Goal: Check status: Check status

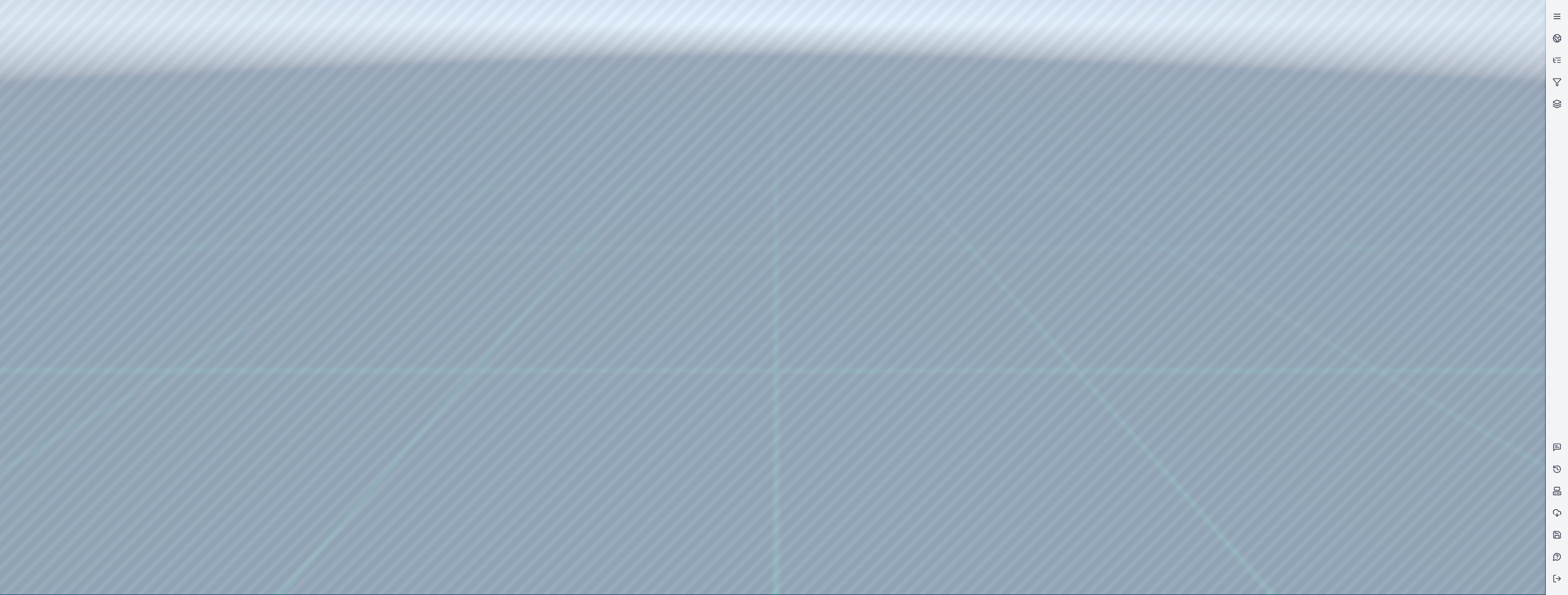
click at [1554, 15] on icon at bounding box center [1557, 16] width 9 height 9
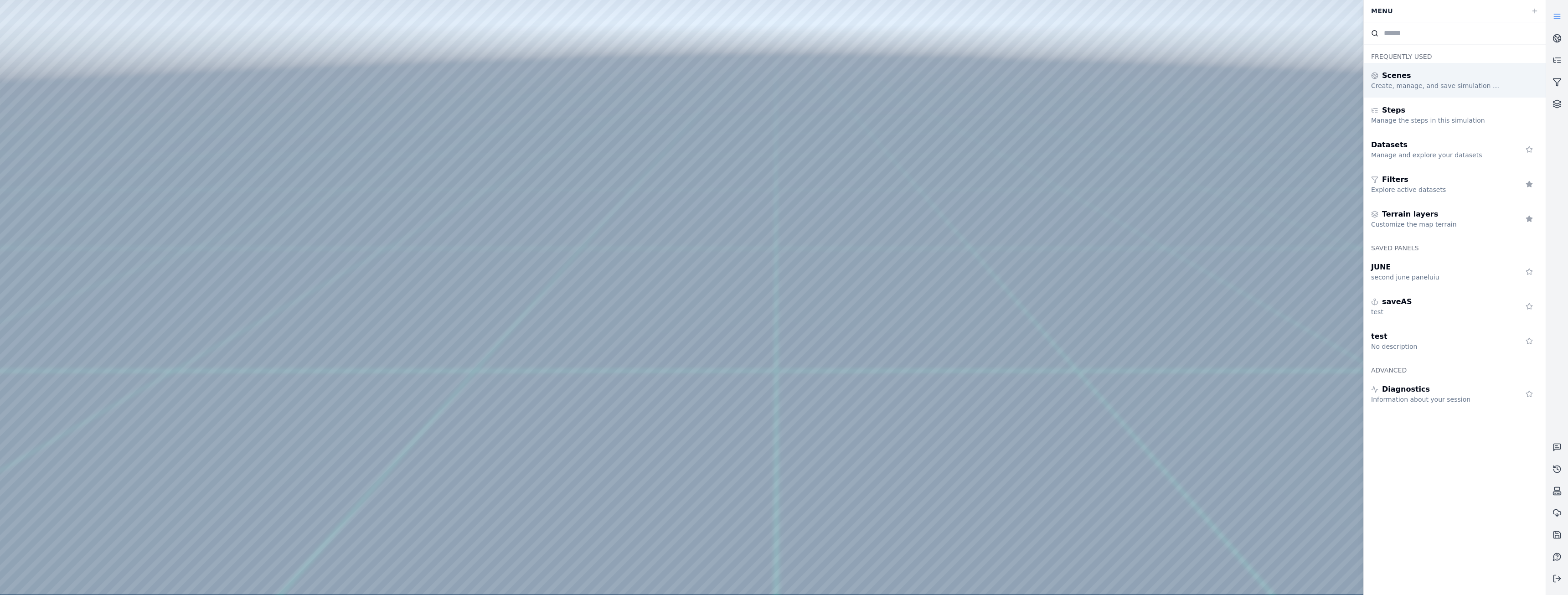
click at [1464, 83] on div "Create, manage, and save simulation scenes" at bounding box center [1437, 85] width 131 height 9
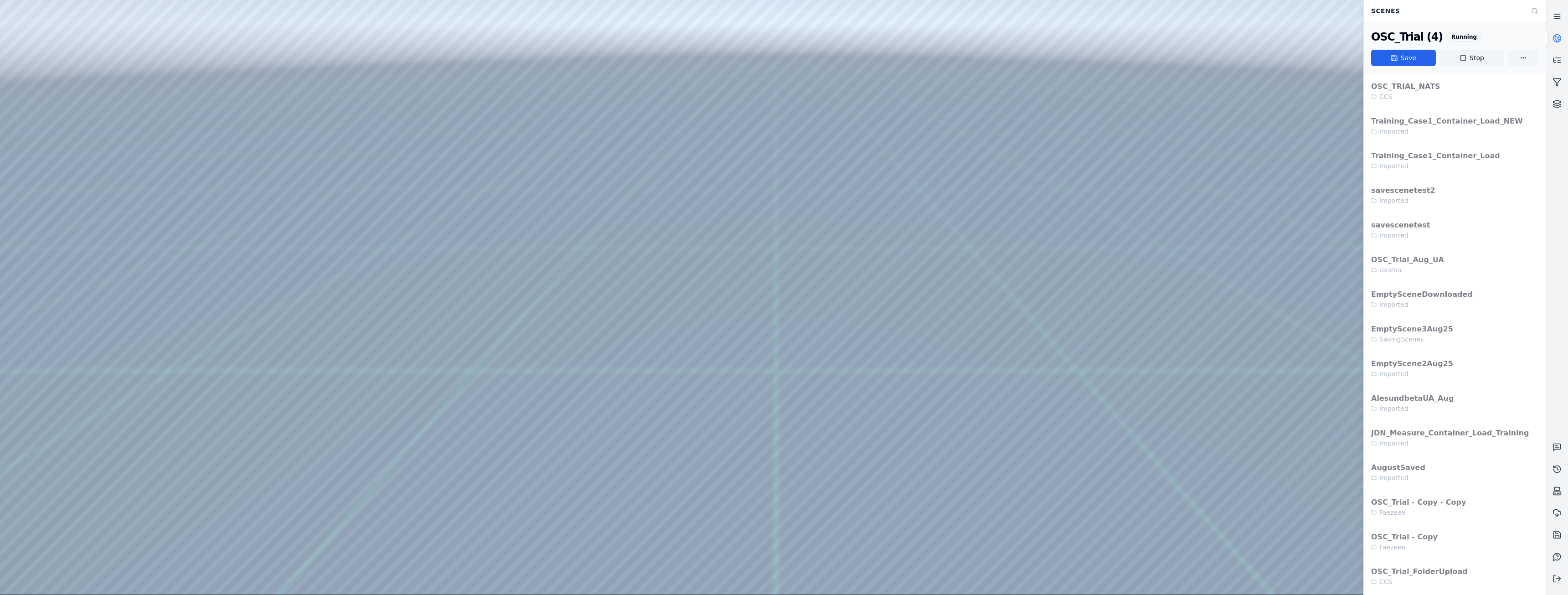
click at [1557, 13] on icon at bounding box center [1557, 16] width 9 height 9
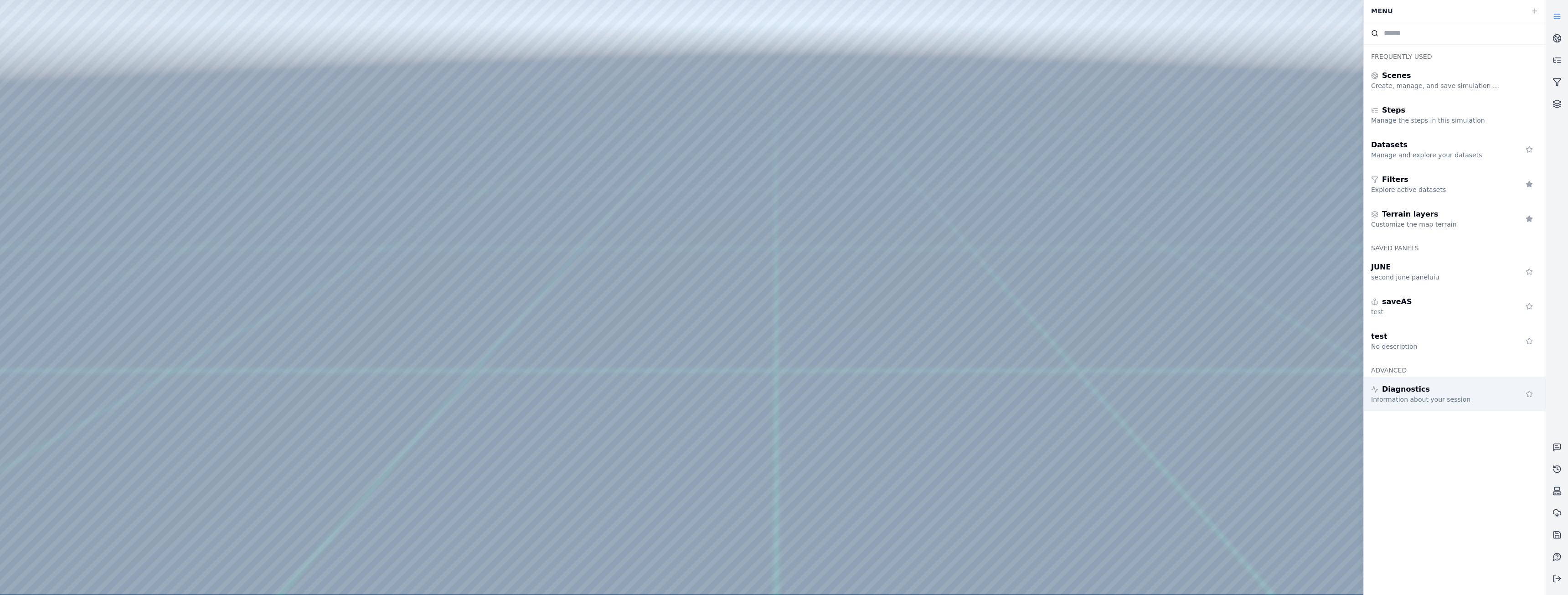
click at [1422, 390] on div "Diagnostics" at bounding box center [1437, 390] width 131 height 11
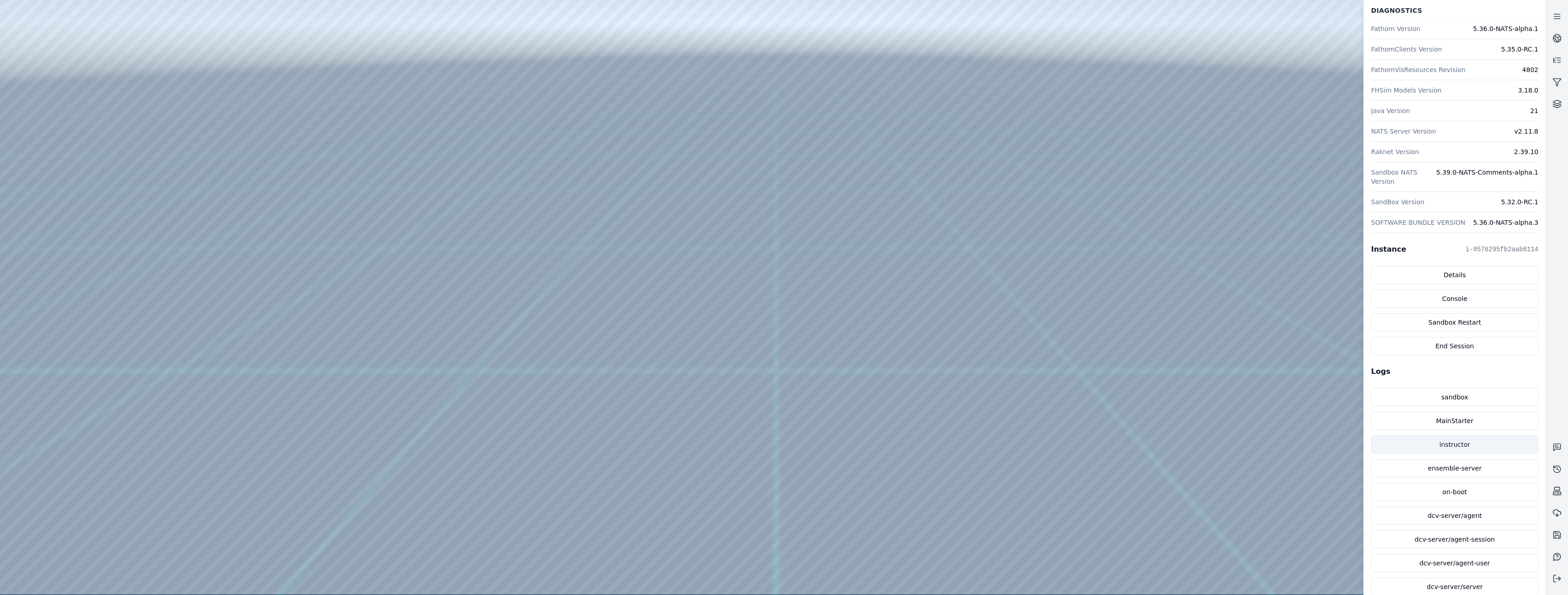
scroll to position [104, 0]
click at [1458, 411] on link "MainStarter" at bounding box center [1455, 418] width 167 height 18
click at [1447, 409] on link "MainStarter" at bounding box center [1455, 418] width 167 height 18
drag, startPoint x: 1535, startPoint y: 170, endPoint x: 1370, endPoint y: 171, distance: 165.0
click at [1370, 171] on div "Versions Build profiles [augmentcity] Collision Models Version 5.36.0-alpha.1 F…" at bounding box center [1455, 261] width 182 height 687
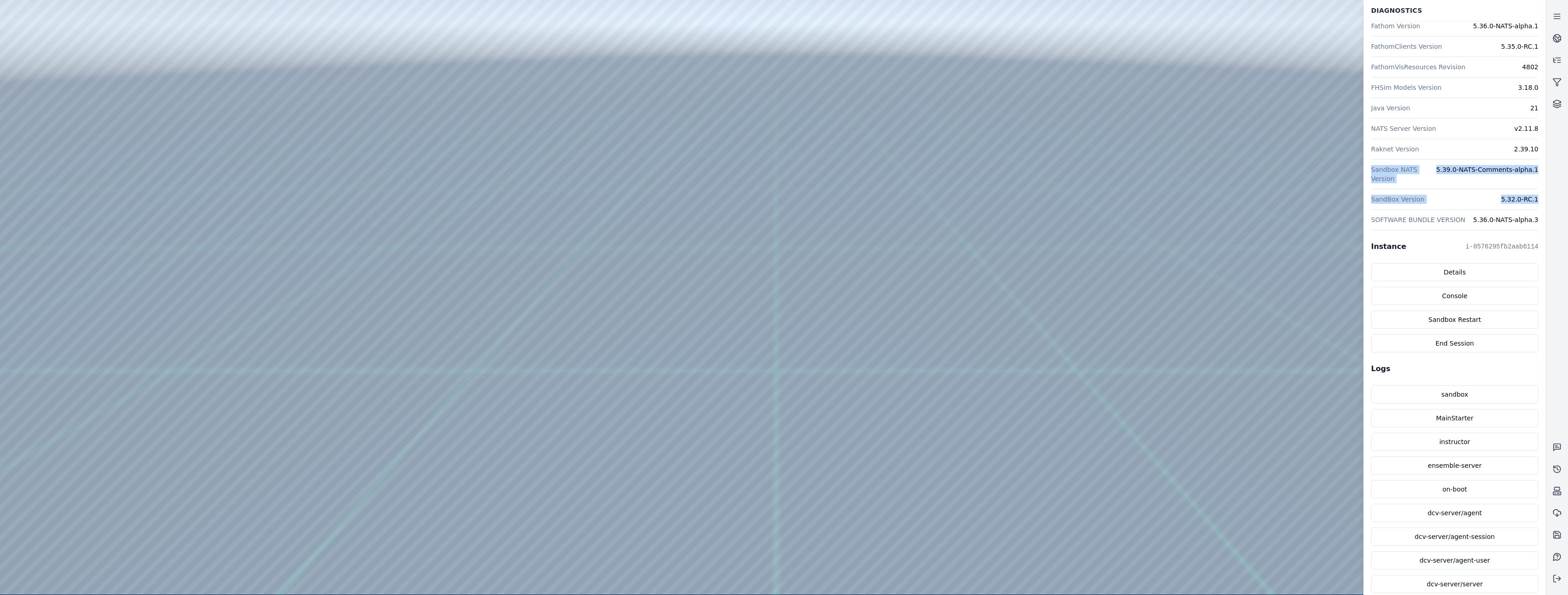
drag, startPoint x: 1535, startPoint y: 192, endPoint x: 1372, endPoint y: 171, distance: 164.3
click at [1372, 171] on div "Versions Build profiles [augmentcity] Collision Models Version 5.36.0-alpha.1 F…" at bounding box center [1455, 261] width 182 height 687
copy dl "Sandbox NATS Version 5.39.0-NATS-Comments-alpha.1 SandBox Version 5.32.0-RC.1"
click at [1477, 215] on div "SOFTWARE BUNDLE VERSION 5.36.0-NATS-alpha.3" at bounding box center [1455, 220] width 167 height 21
drag, startPoint x: 1472, startPoint y: 213, endPoint x: 1539, endPoint y: 215, distance: 67.0
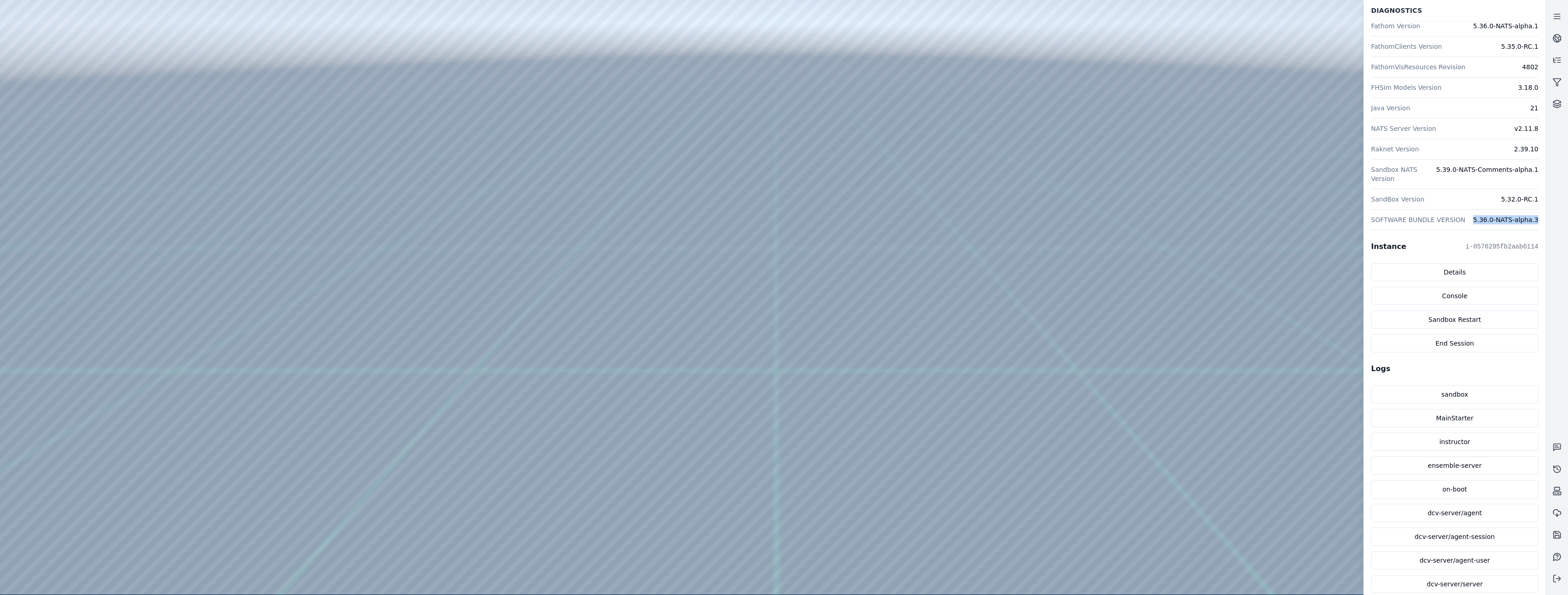
click at [1539, 215] on div "Versions Build profiles [augmentcity] Collision Models Version 5.36.0-alpha.1 F…" at bounding box center [1455, 308] width 182 height 574
copy dd "5.36.0-NATS-alpha.3"
click at [1427, 215] on dt "SOFTWARE BUNDLE VERSION" at bounding box center [1418, 219] width 94 height 9
drag, startPoint x: 1373, startPoint y: 208, endPoint x: 1499, endPoint y: 213, distance: 126.1
click at [1499, 213] on div "SOFTWARE BUNDLE VERSION 5.36.0-NATS-alpha.3" at bounding box center [1455, 220] width 167 height 21
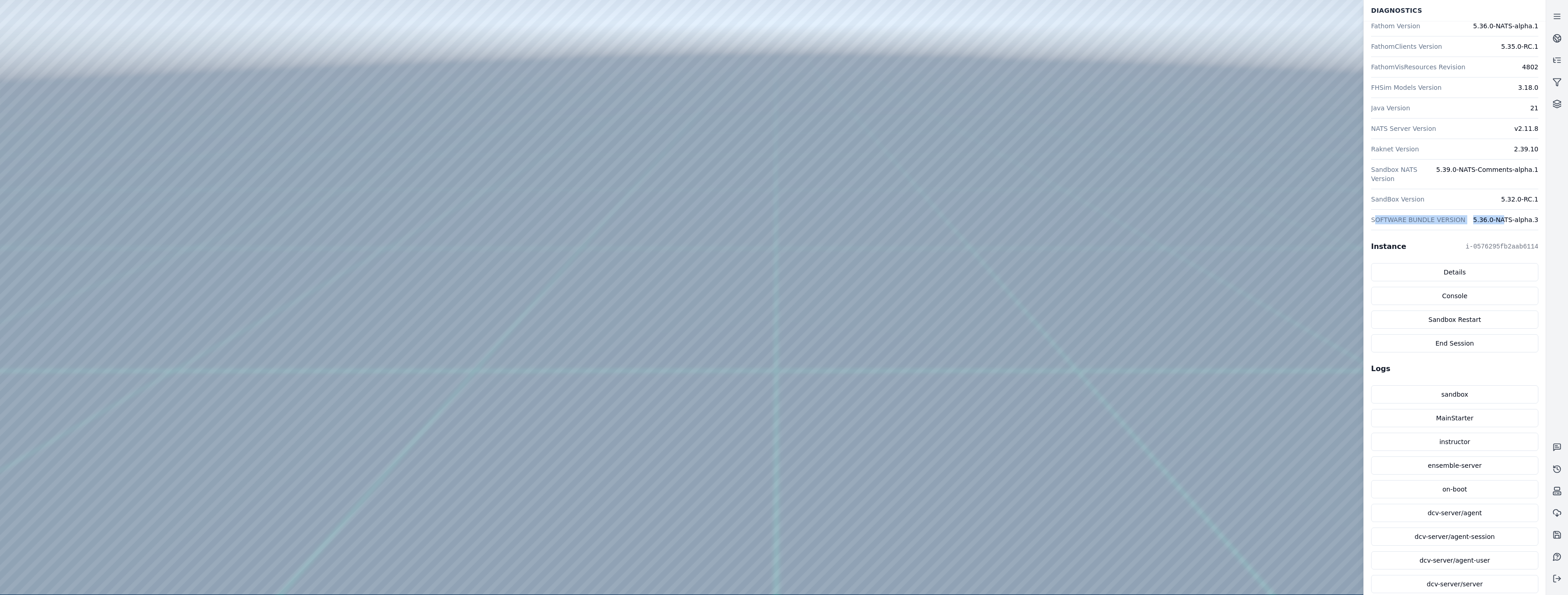
click at [1457, 215] on dt "SOFTWARE BUNDLE VERSION" at bounding box center [1418, 219] width 94 height 9
click at [1403, 215] on dt "SOFTWARE BUNDLE VERSION" at bounding box center [1418, 219] width 94 height 9
drag, startPoint x: 1370, startPoint y: 211, endPoint x: 1536, endPoint y: 215, distance: 166.0
click at [1536, 215] on div "Versions Build profiles [augmentcity] Collision Models Version 5.36.0-alpha.1 F…" at bounding box center [1455, 261] width 182 height 687
copy div "SOFTWARE BUNDLE VERSION 5.36.0-NATS-alpha.3"
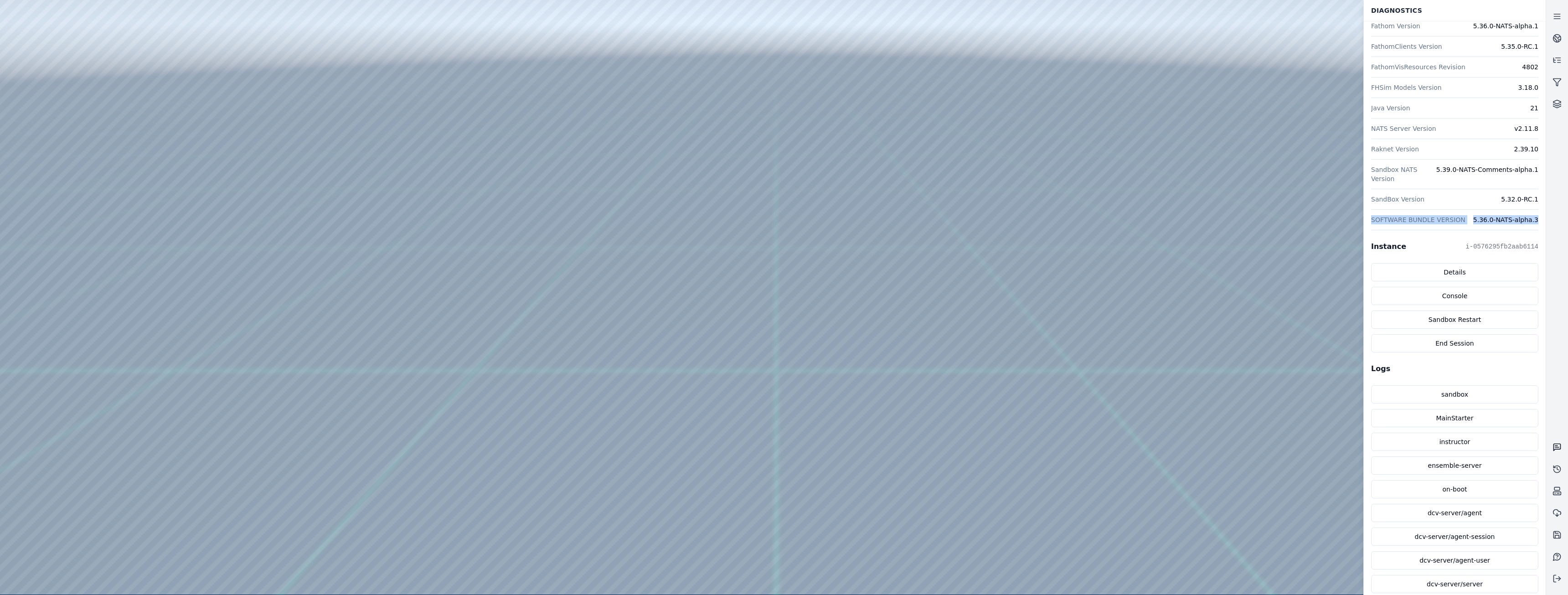
click at [1555, 449] on icon at bounding box center [1557, 447] width 9 height 9
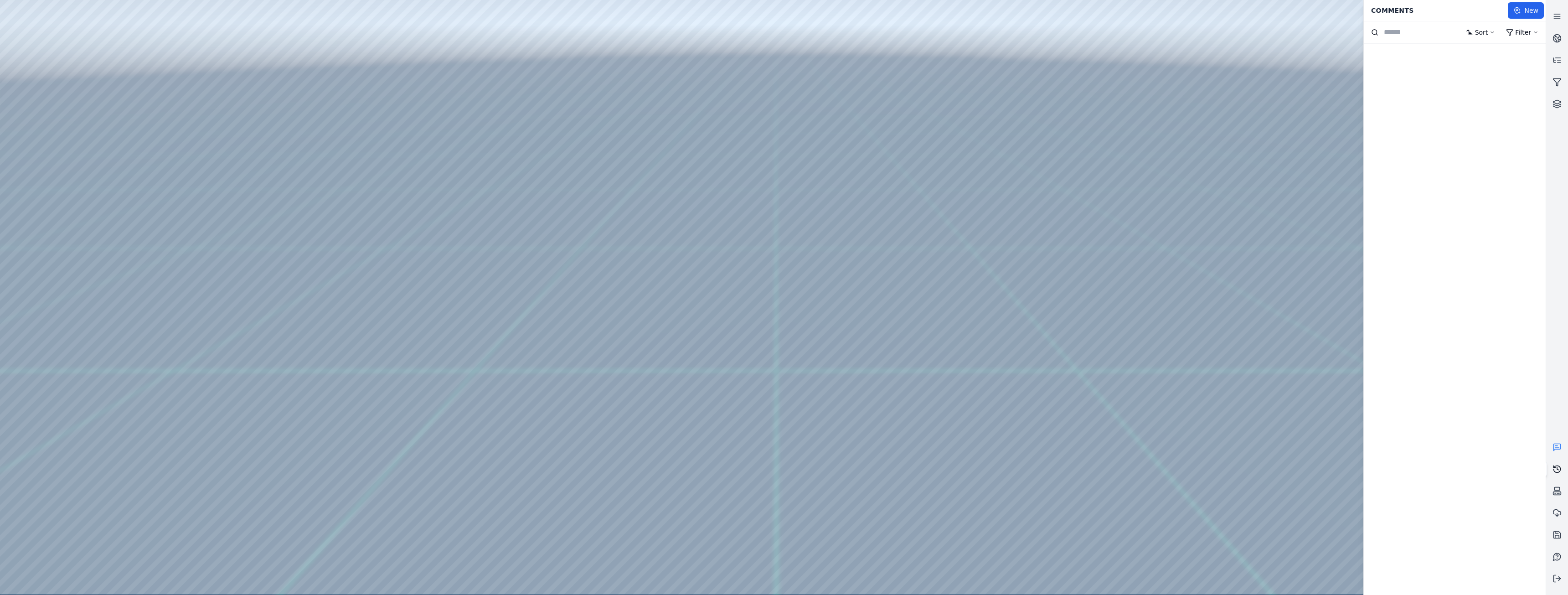
click at [1557, 468] on icon at bounding box center [1558, 469] width 1 height 2
click at [1559, 493] on icon at bounding box center [1558, 493] width 2 height 0
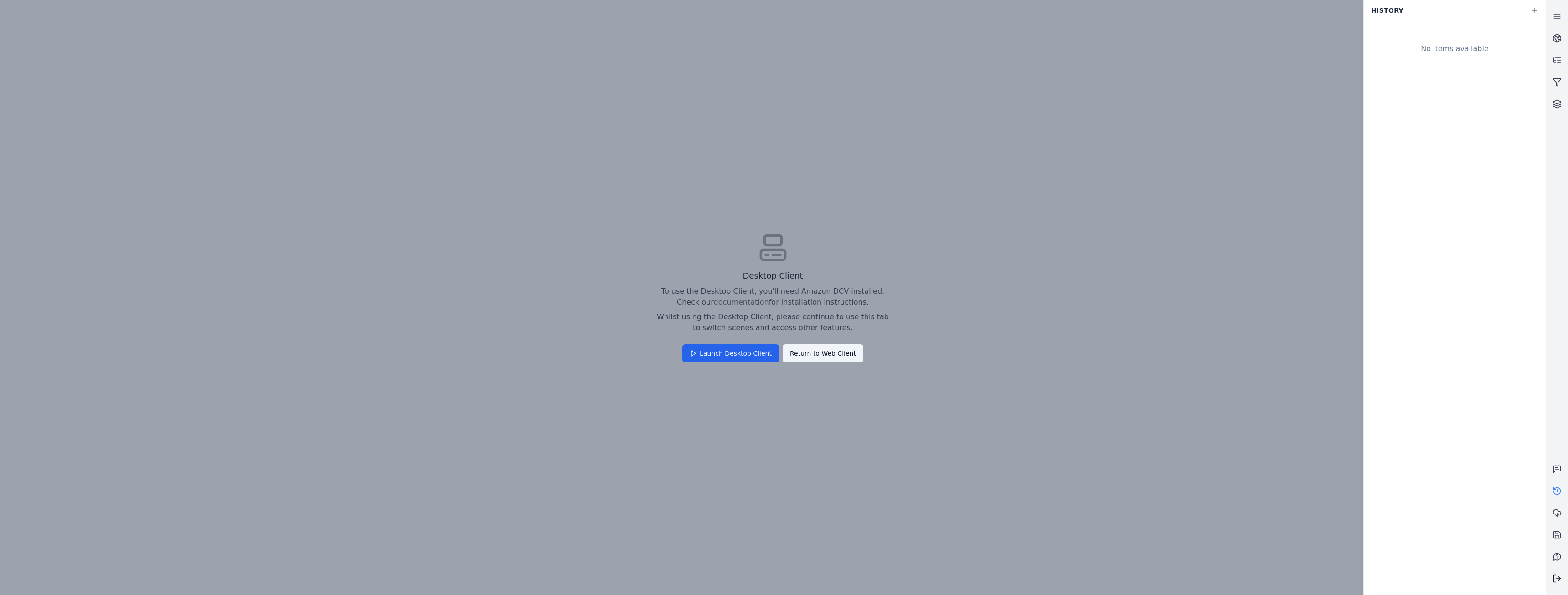
click at [1555, 579] on icon at bounding box center [1557, 579] width 9 height 9
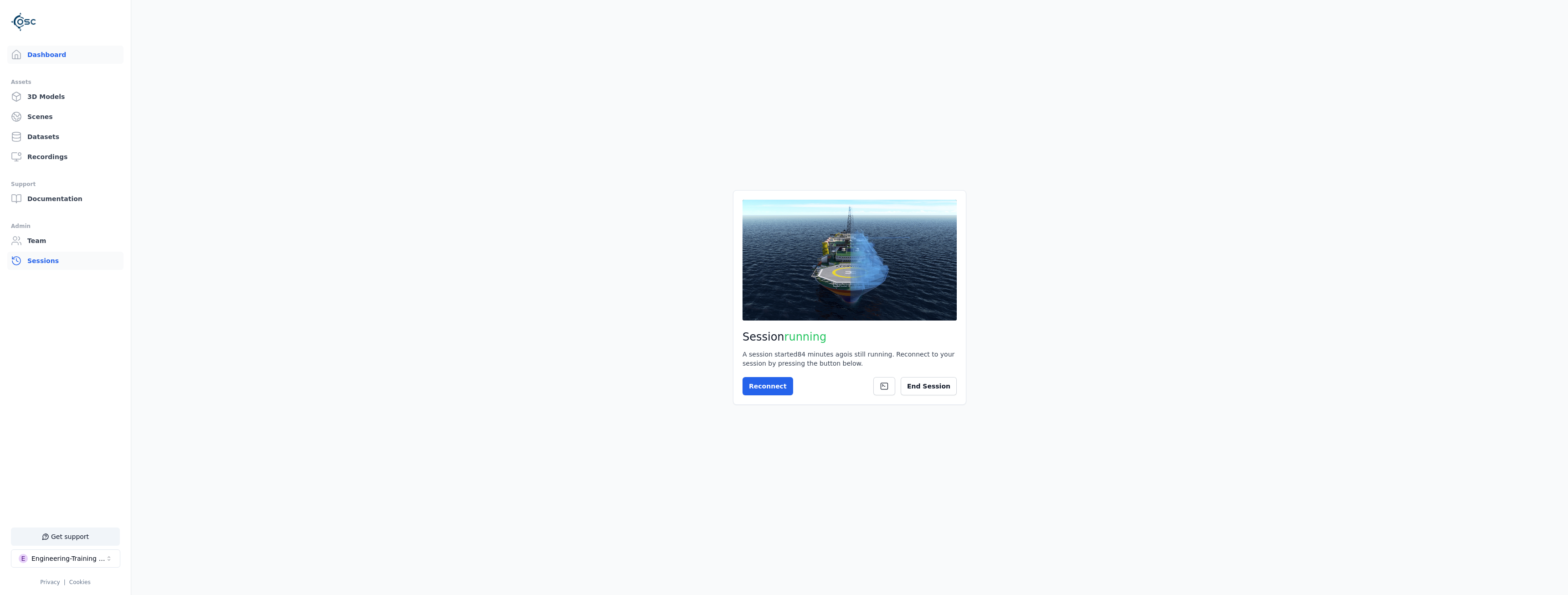
click at [32, 262] on link "Sessions" at bounding box center [65, 261] width 116 height 18
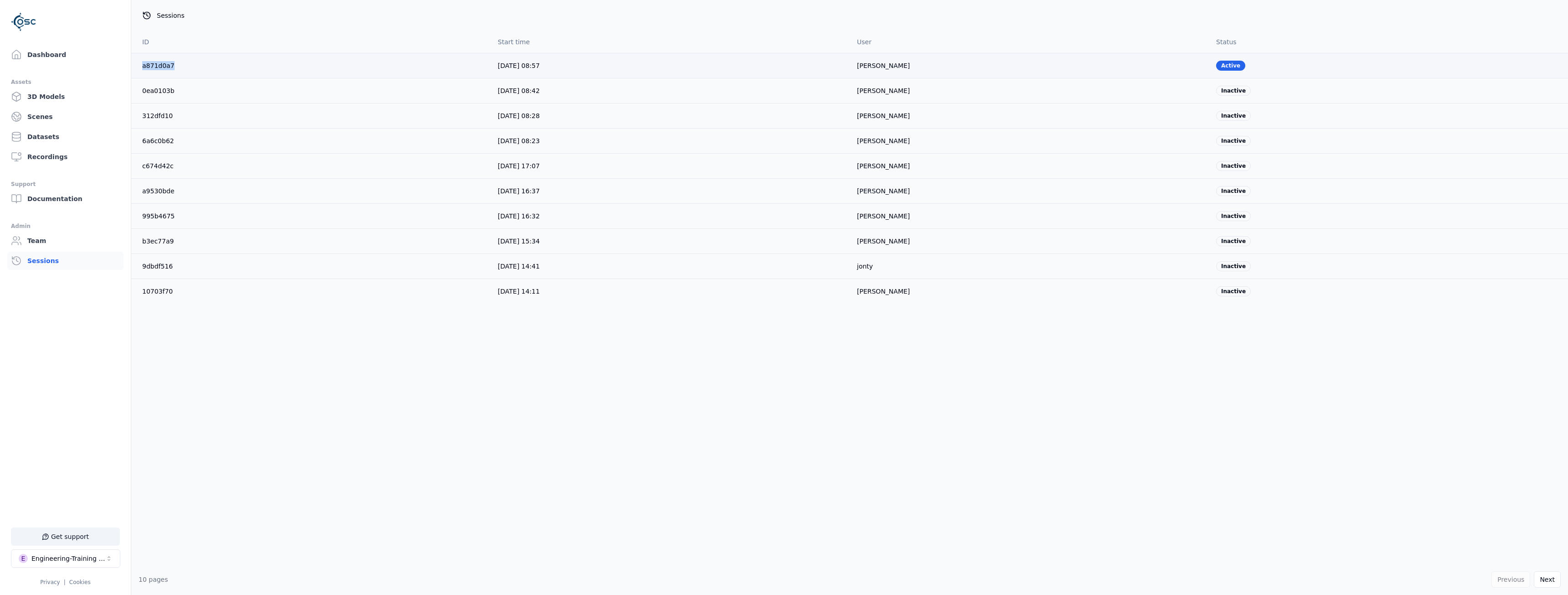
drag, startPoint x: 176, startPoint y: 66, endPoint x: 139, endPoint y: 68, distance: 37.1
click at [139, 68] on td "a871d0a7" at bounding box center [311, 65] width 359 height 25
copy link "a871d0a7"
click at [30, 24] on img at bounding box center [24, 22] width 26 height 26
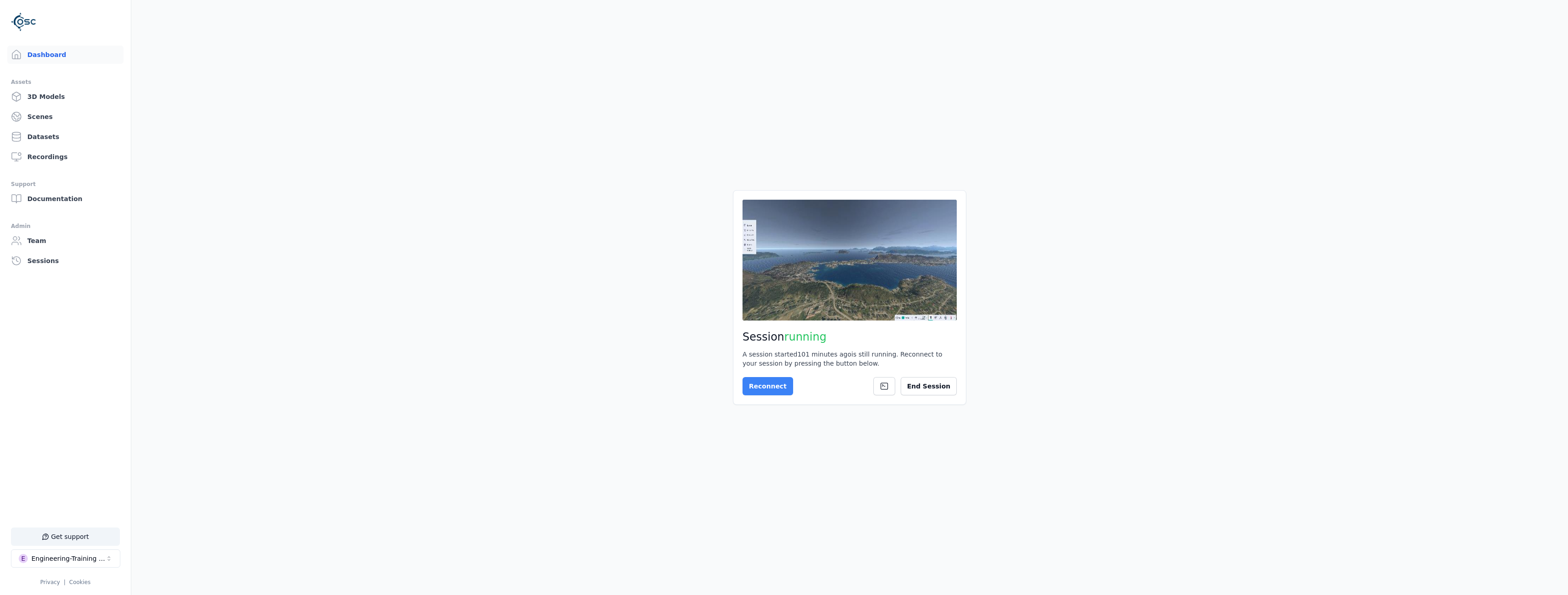
click at [761, 386] on button "Reconnect" at bounding box center [768, 386] width 51 height 18
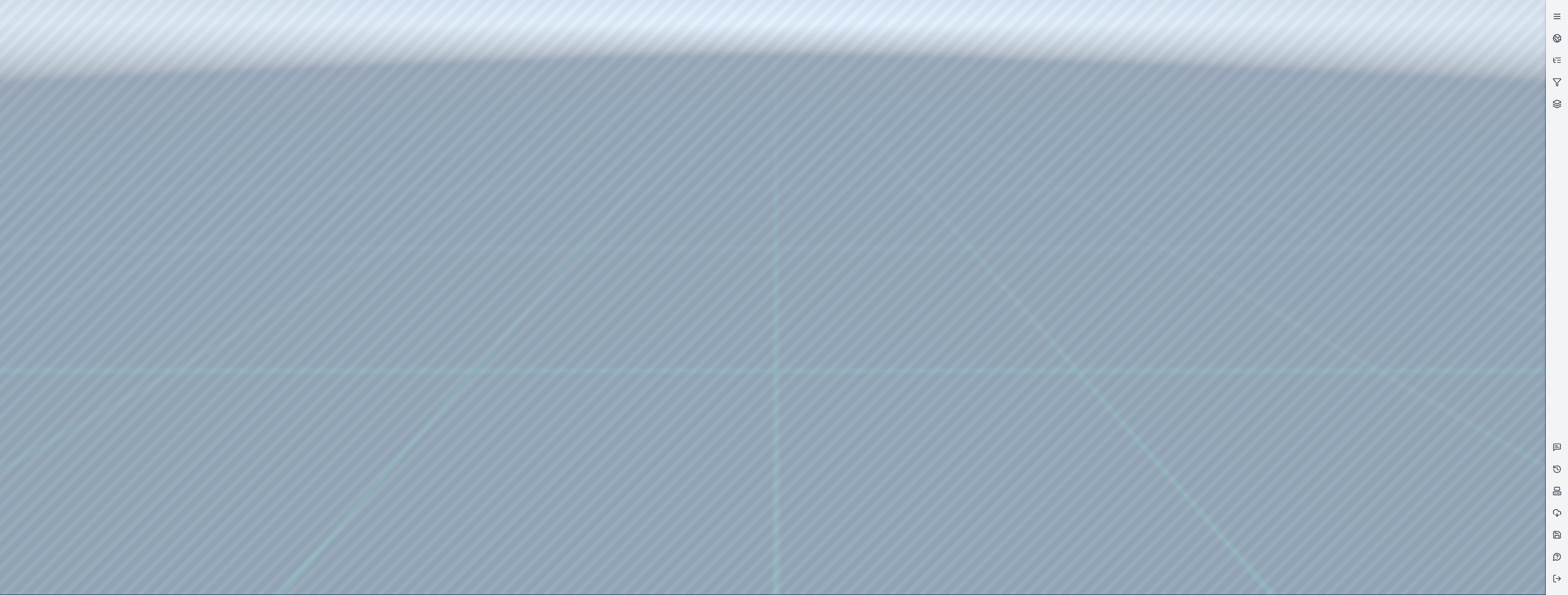
click at [1553, 12] on icon at bounding box center [1557, 16] width 9 height 9
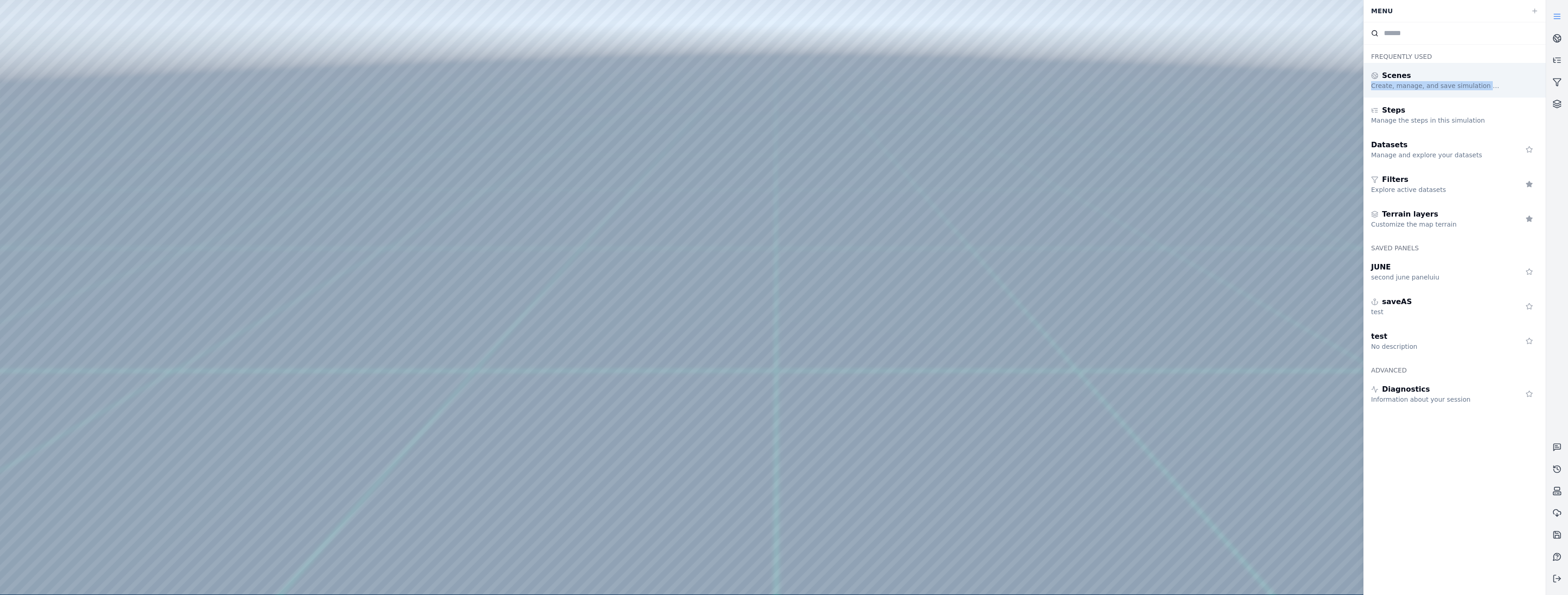
drag, startPoint x: 1475, startPoint y: 90, endPoint x: 1477, endPoint y: 65, distance: 25.1
click at [1477, 65] on div "Scenes Create, manage, and save simulation scenes" at bounding box center [1455, 80] width 182 height 35
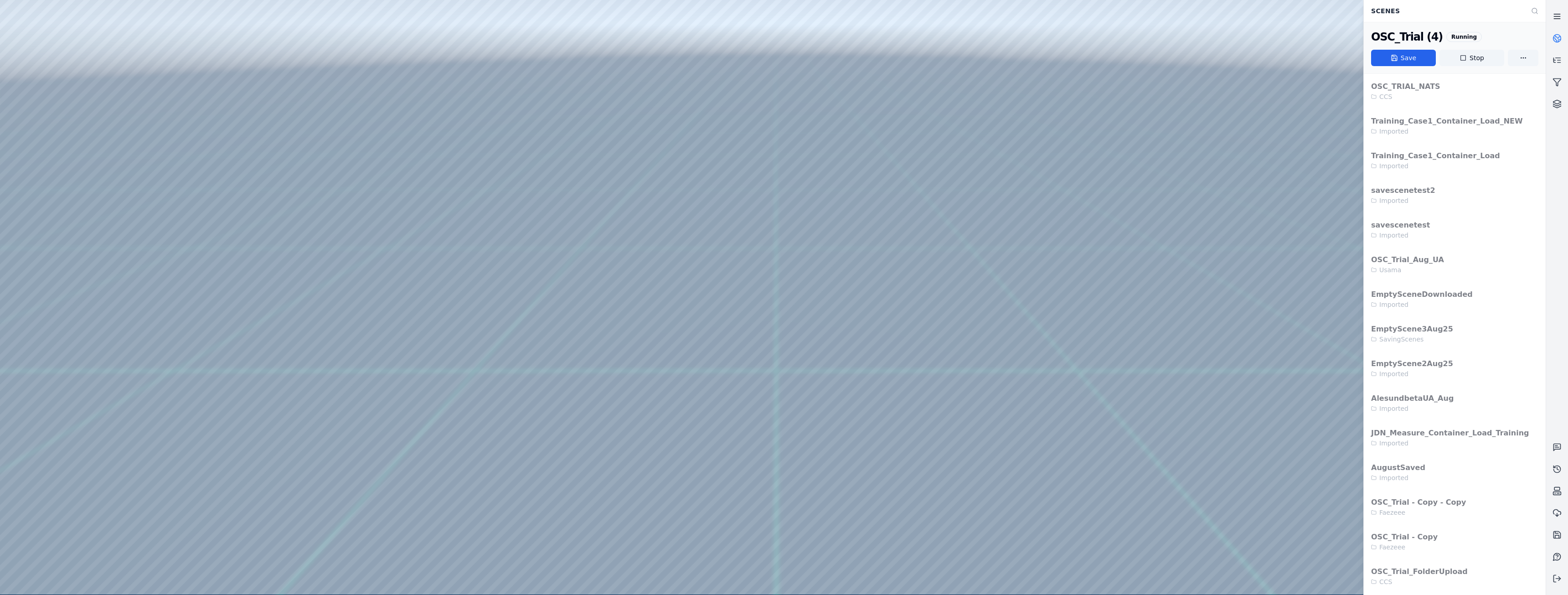
click at [1553, 13] on icon at bounding box center [1557, 16] width 9 height 9
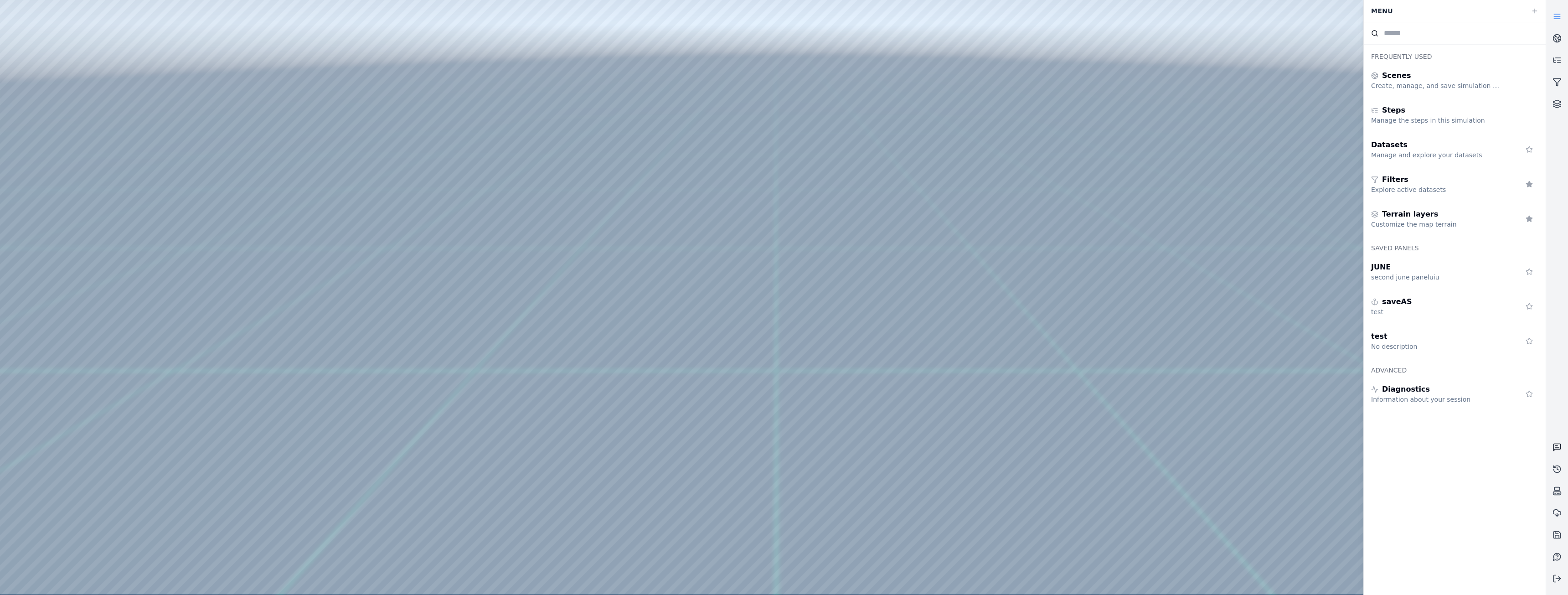
click at [1561, 446] on icon at bounding box center [1557, 447] width 7 height 7
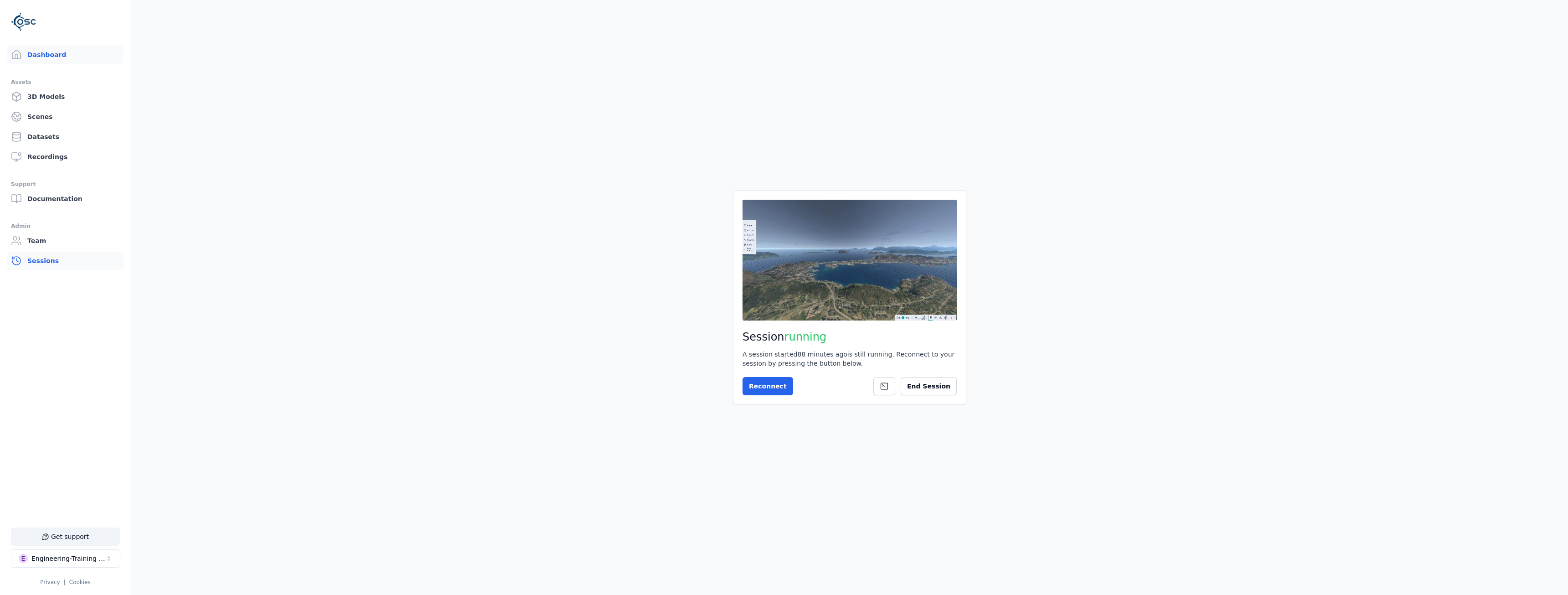
click at [46, 266] on link "Sessions" at bounding box center [65, 261] width 116 height 18
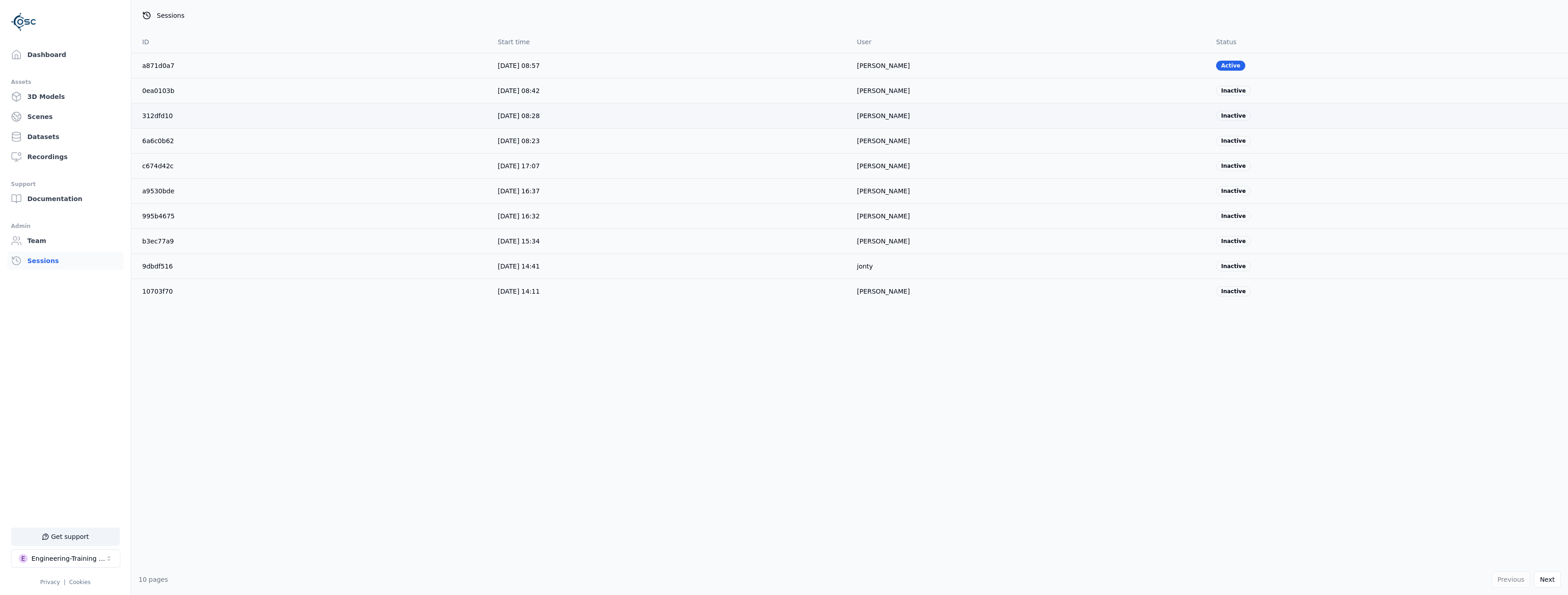
click at [157, 121] on td "312dfd10" at bounding box center [311, 115] width 359 height 25
click at [156, 116] on link "312dfd10" at bounding box center [158, 116] width 30 height 7
click at [161, 94] on link "0ea0103b" at bounding box center [158, 91] width 32 height 7
